Goal: Task Accomplishment & Management: Manage account settings

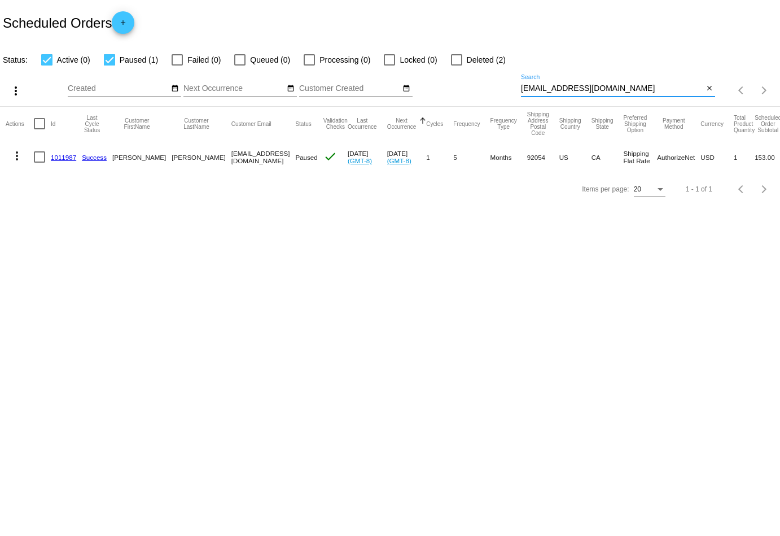
click at [422, 86] on div "more_vert Sep Jan Feb Mar [DATE]" at bounding box center [390, 87] width 780 height 40
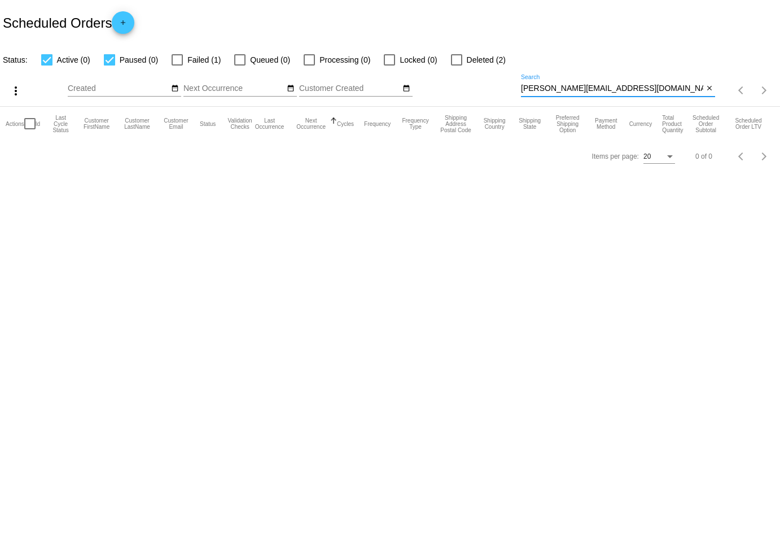
type input "[PERSON_NAME][EMAIL_ADDRESS][DOMAIN_NAME]"
click at [181, 58] on label "Failed (1)" at bounding box center [196, 60] width 49 height 14
click at [177, 66] on input "Failed (1)" at bounding box center [177, 66] width 1 height 1
checkbox input "true"
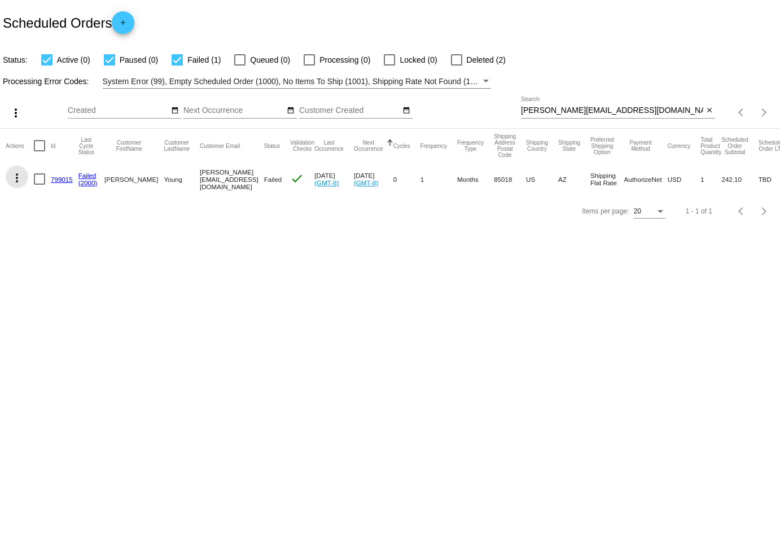
click at [21, 174] on mat-icon "more_vert" at bounding box center [17, 178] width 14 height 14
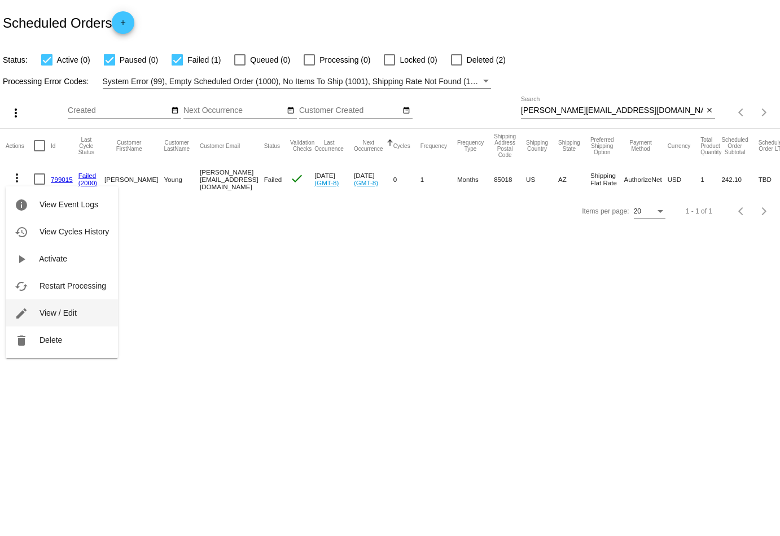
click at [53, 307] on button "edit View / Edit" at bounding box center [62, 312] width 112 height 27
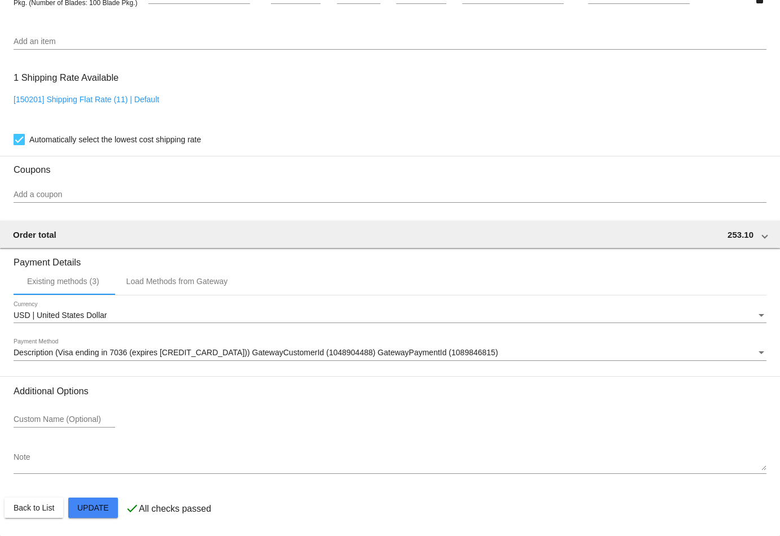
scroll to position [858, 0]
click at [252, 350] on span "Description (Visa ending in 7036 (expires [CREDIT_CARD_DATA])) GatewayCustomerI…" at bounding box center [256, 352] width 485 height 9
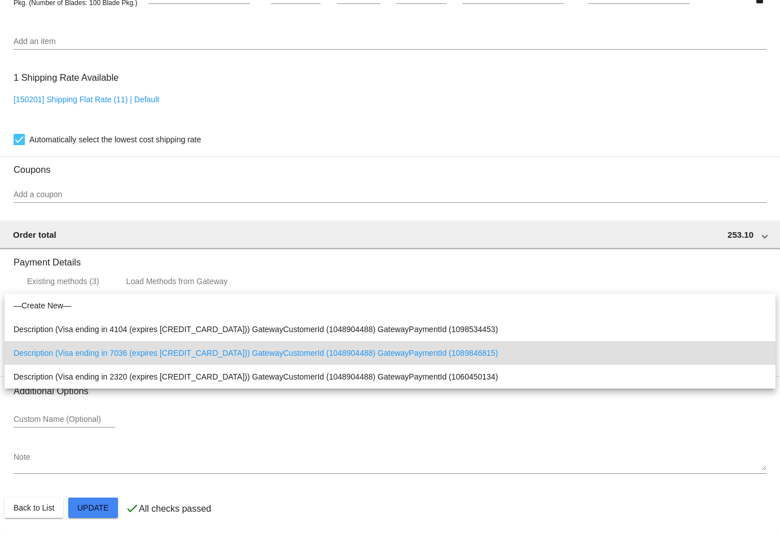
click at [385, 507] on div at bounding box center [390, 268] width 780 height 536
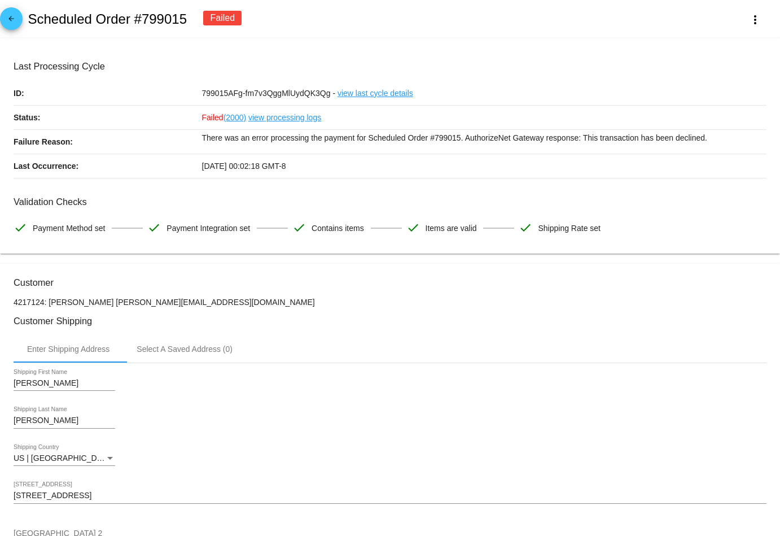
scroll to position [0, 0]
click at [15, 25] on mat-icon "arrow_back" at bounding box center [12, 22] width 14 height 14
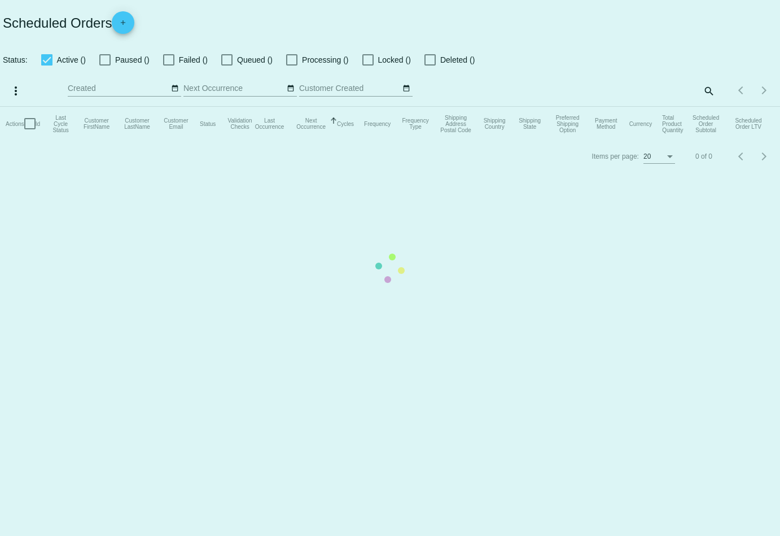
checkbox input "true"
